Goal: Go to known website: Access a specific website the user already knows

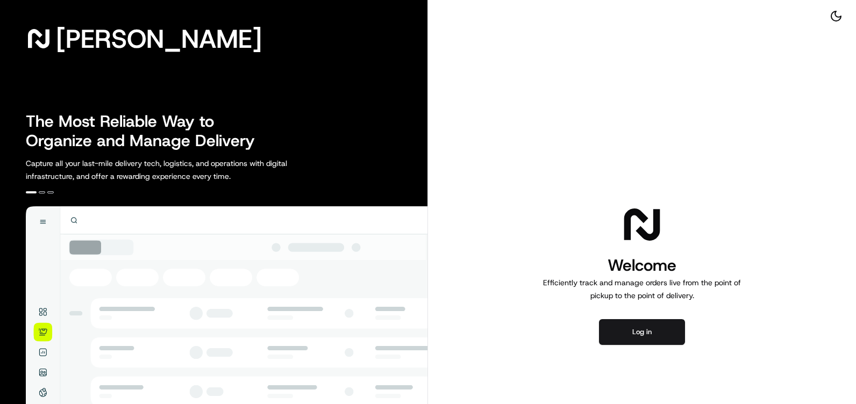
click at [610, 322] on button "Log in" at bounding box center [642, 332] width 86 height 26
